Goal: Check status

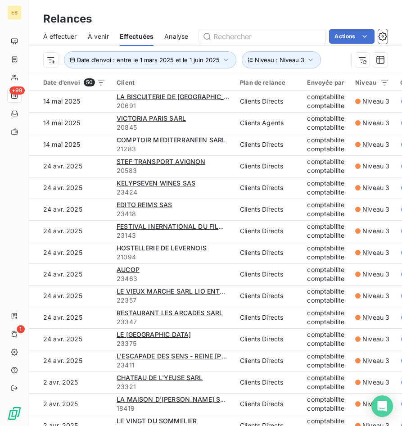
scroll to position [720, 0]
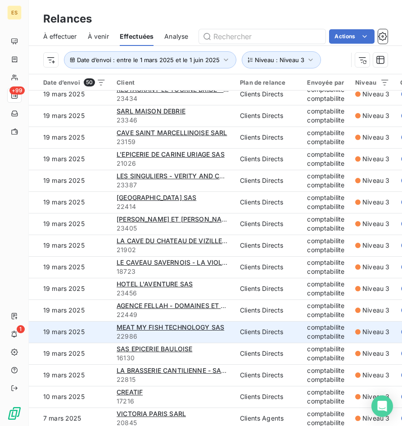
click at [237, 332] on td "Clients Directs" at bounding box center [267, 332] width 67 height 22
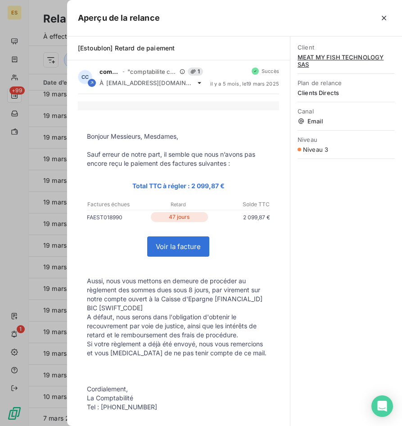
drag, startPoint x: 125, startPoint y: 215, endPoint x: 84, endPoint y: 224, distance: 42.4
click at [84, 224] on td "FAEST018990 47 jours 2 099,87 €" at bounding box center [178, 219] width 201 height 14
click at [343, 318] on div "Client MEAT MY FISH TECHNOLOGY SAS Plan de relance Clients Directs Canal Email …" at bounding box center [346, 230] width 112 height 389
click at [46, 14] on div at bounding box center [201, 213] width 402 height 426
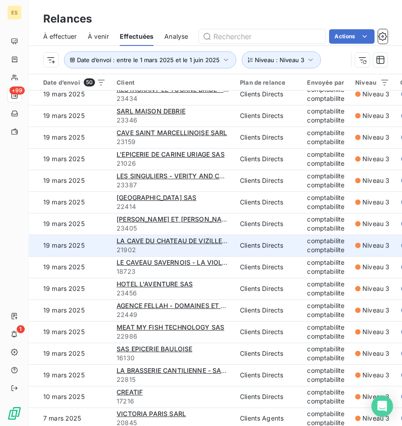
click at [219, 252] on span "21902" at bounding box center [173, 249] width 113 height 9
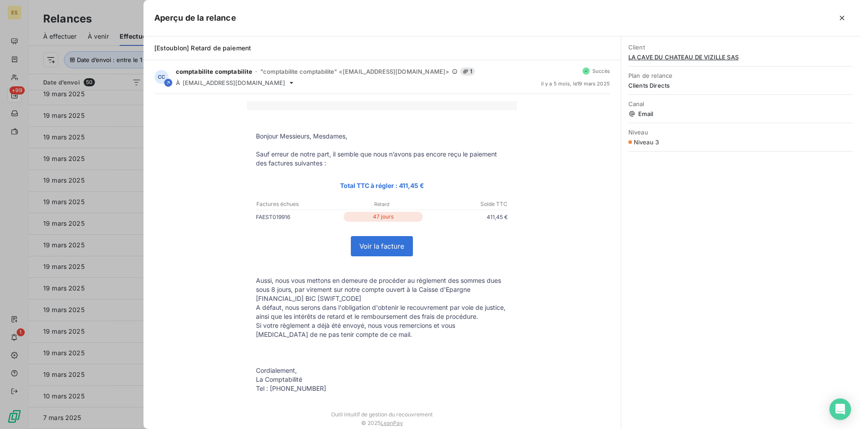
click at [138, 9] on div at bounding box center [430, 214] width 860 height 429
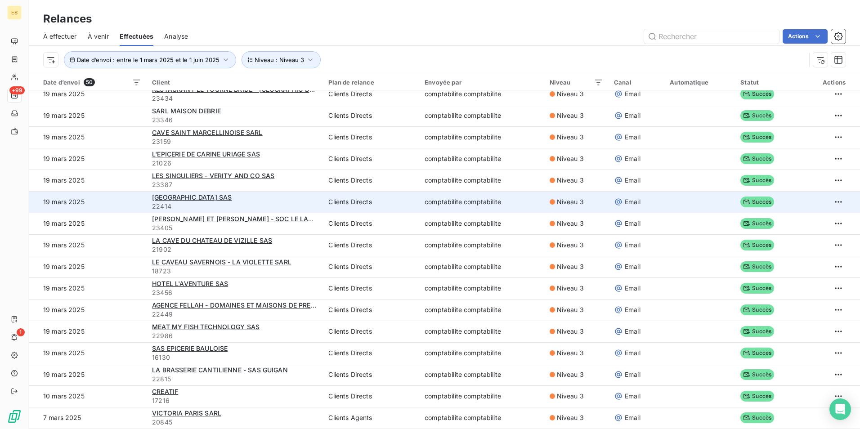
click at [257, 198] on div "[GEOGRAPHIC_DATA] SAS" at bounding box center [235, 197] width 166 height 9
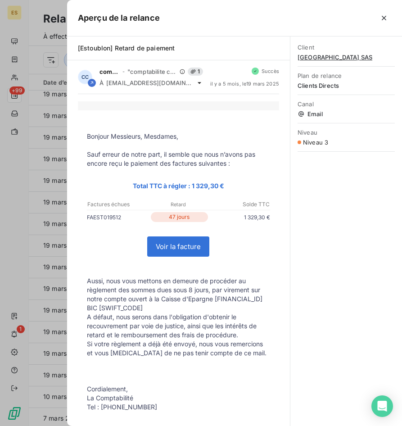
click at [54, 19] on div at bounding box center [201, 213] width 402 height 426
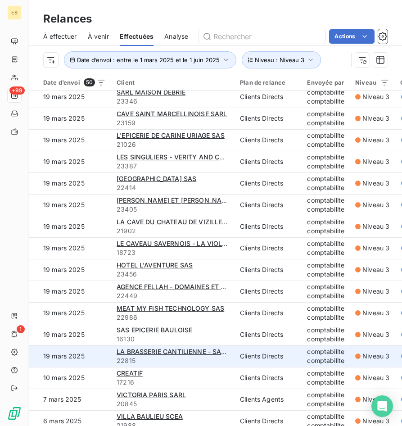
scroll to position [749, 0]
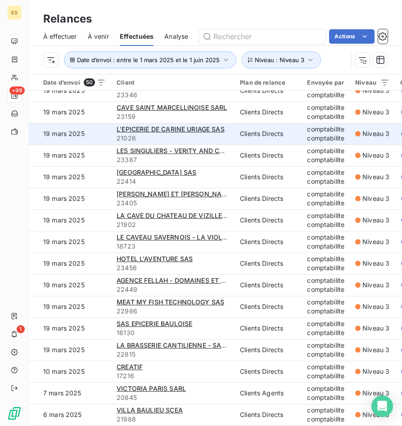
click at [187, 135] on span "21026" at bounding box center [173, 138] width 113 height 9
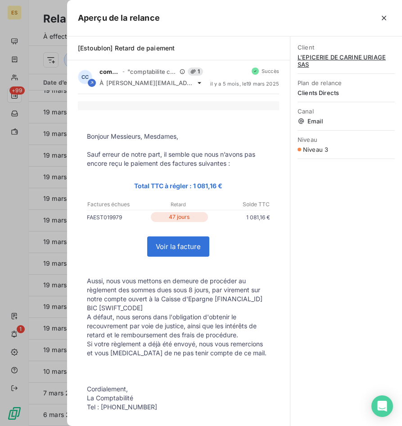
click at [53, 18] on div at bounding box center [201, 213] width 402 height 426
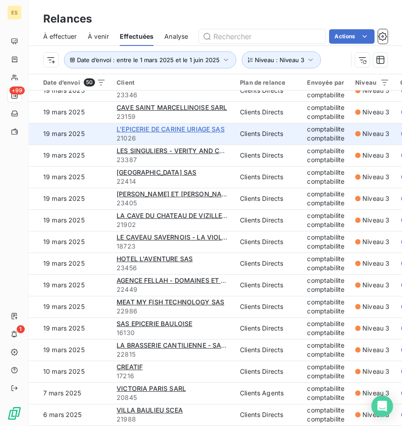
click at [223, 126] on span "L'EPICERIE DE CARINE URIAGE SAS" at bounding box center [171, 129] width 108 height 8
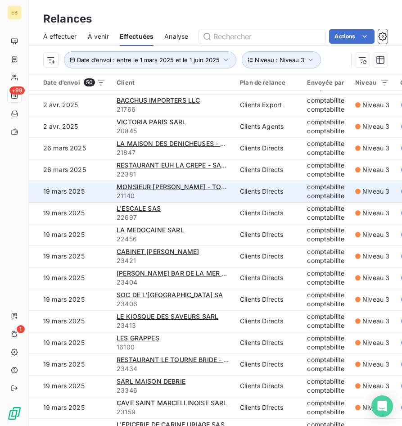
scroll to position [495, 0]
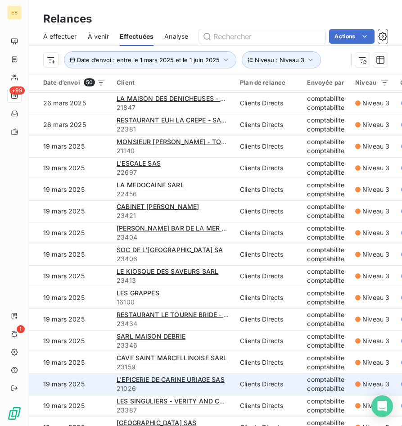
click at [220, 384] on span "21026" at bounding box center [173, 388] width 113 height 9
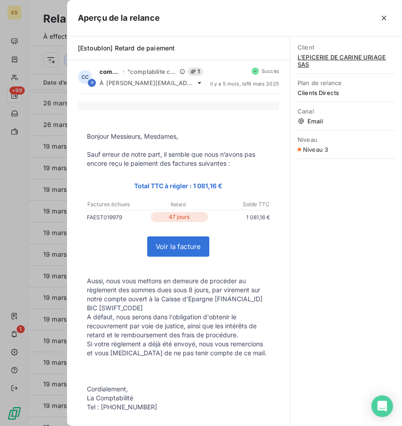
click at [10, 199] on div at bounding box center [201, 213] width 402 height 426
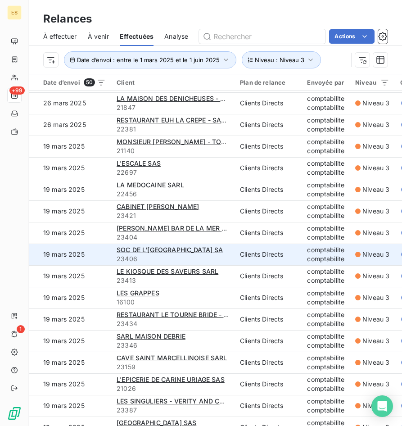
click at [184, 258] on span "23406" at bounding box center [173, 258] width 113 height 9
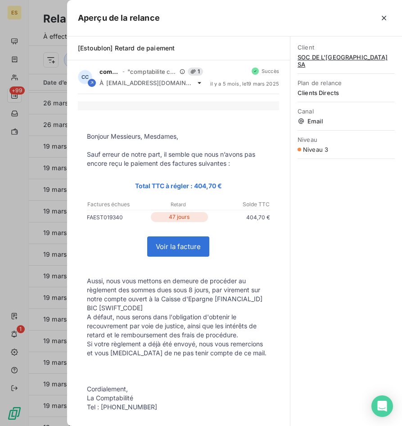
click at [63, 12] on div at bounding box center [201, 213] width 402 height 426
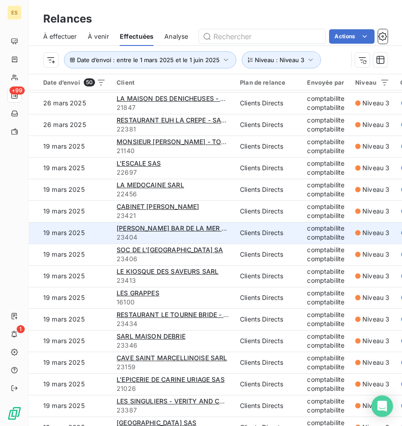
click at [173, 234] on span "23404" at bounding box center [173, 237] width 113 height 9
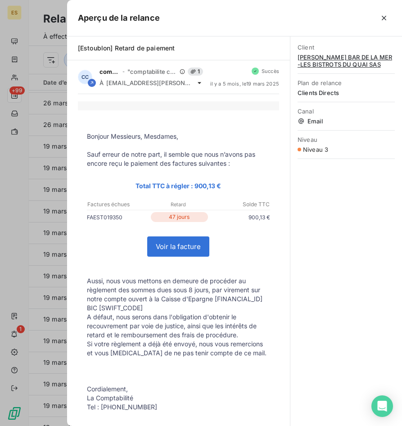
click at [36, 3] on div at bounding box center [201, 213] width 402 height 426
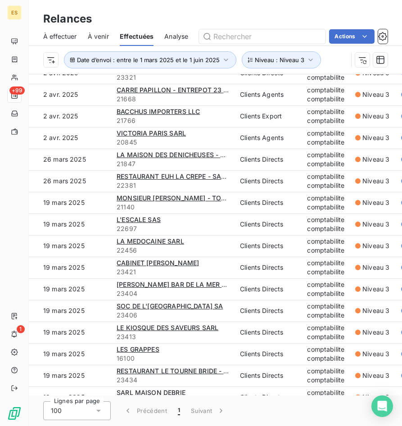
scroll to position [389, 0]
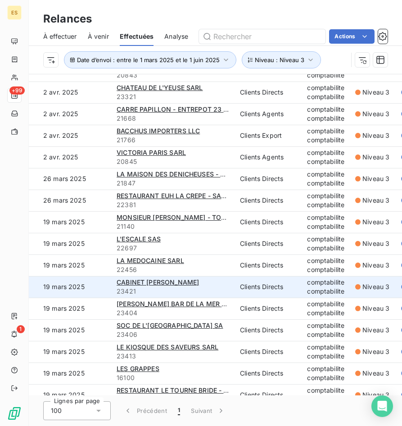
click at [189, 284] on div "CABINET [PERSON_NAME]" at bounding box center [173, 282] width 113 height 9
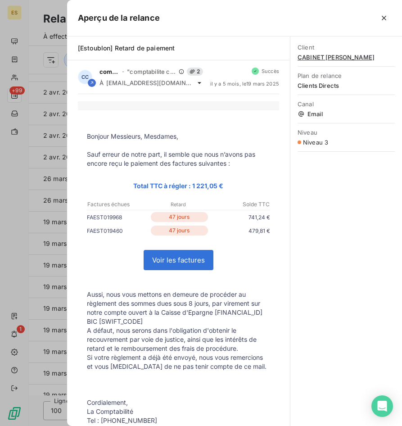
click at [52, 4] on div at bounding box center [201, 213] width 402 height 426
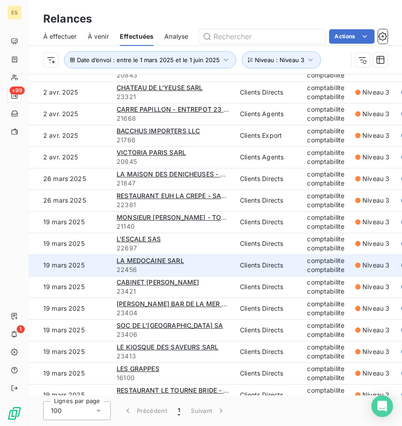
click at [184, 264] on div "LA MEDOCAINE SARL" at bounding box center [173, 260] width 113 height 9
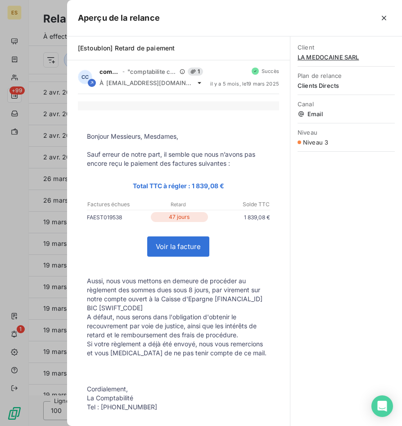
click at [54, 4] on div at bounding box center [201, 213] width 402 height 426
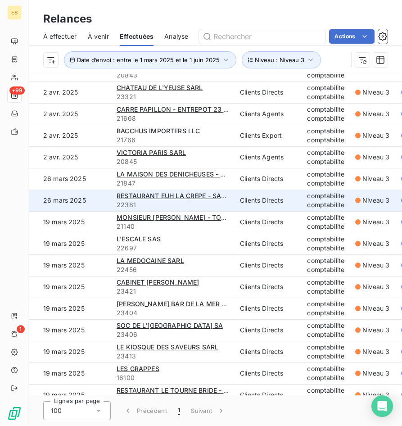
click at [185, 201] on span "22381" at bounding box center [173, 204] width 113 height 9
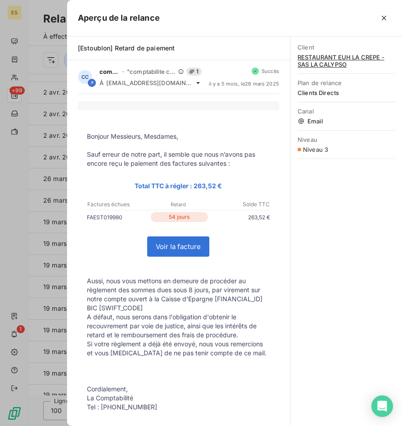
click at [65, 11] on div at bounding box center [201, 213] width 402 height 426
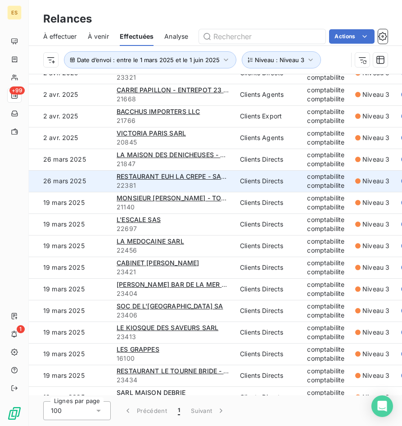
scroll to position [344, 0]
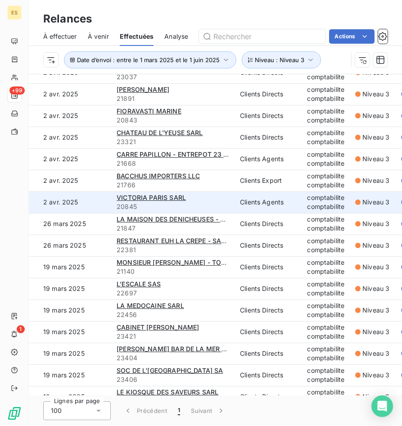
click at [193, 200] on div "VICTORIA PARIS SARL" at bounding box center [173, 197] width 113 height 9
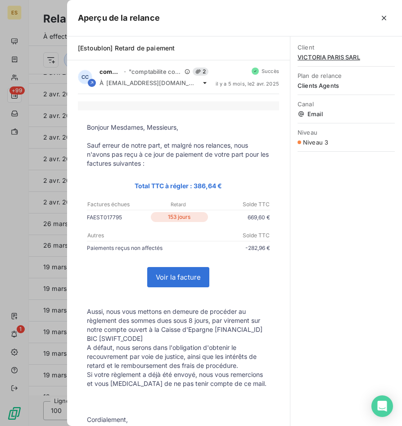
click at [53, 5] on div at bounding box center [201, 213] width 402 height 426
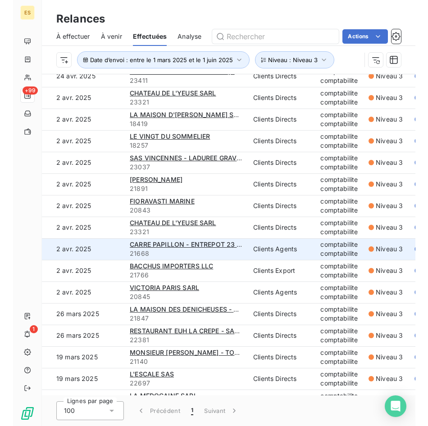
scroll to position [209, 0]
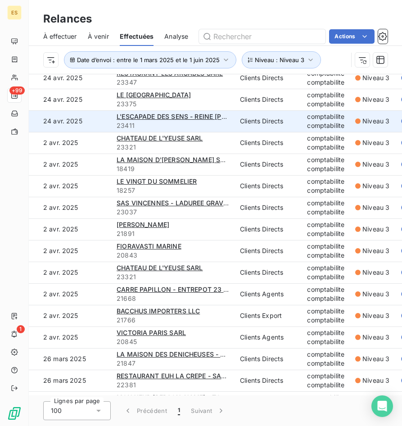
click at [185, 125] on span "23411" at bounding box center [173, 125] width 113 height 9
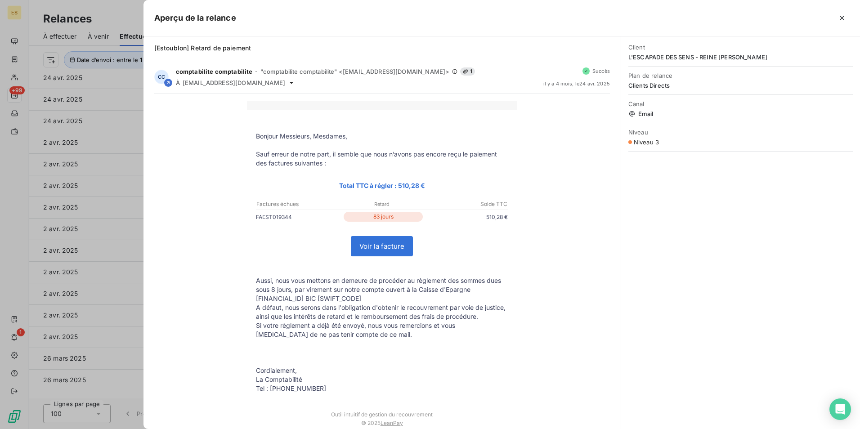
click at [401, 223] on td "FAEST019344 83 jours 510,28 €" at bounding box center [382, 219] width 270 height 14
